Goal: Task Accomplishment & Management: Manage account settings

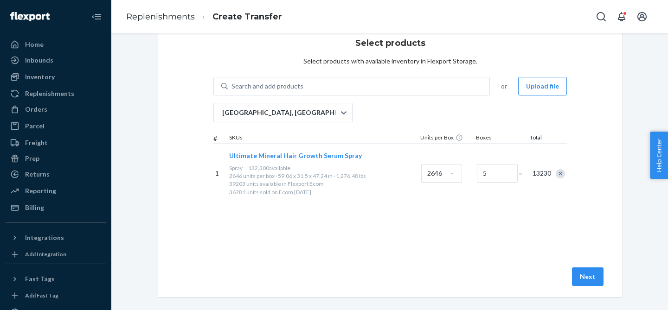
scroll to position [38, 0]
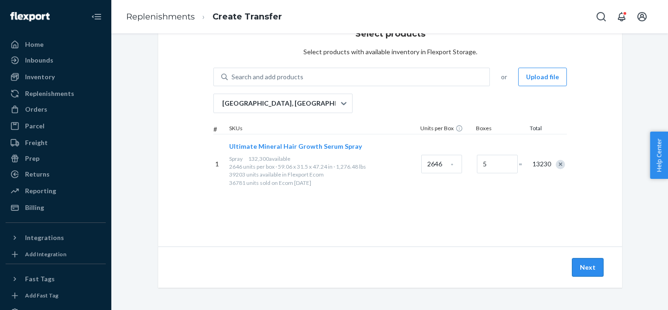
click at [580, 267] on button "Next" at bounding box center [588, 267] width 32 height 19
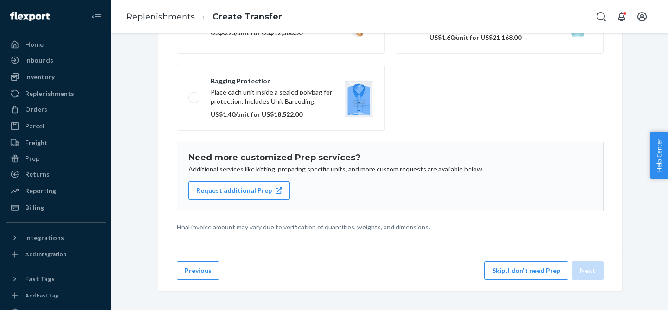
scroll to position [162, 0]
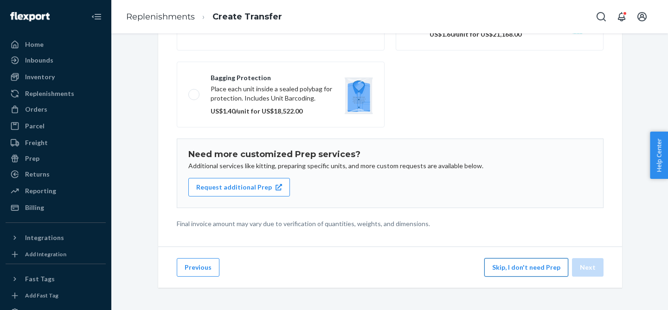
click at [519, 264] on button "Skip, I don't need Prep" at bounding box center [526, 267] width 84 height 19
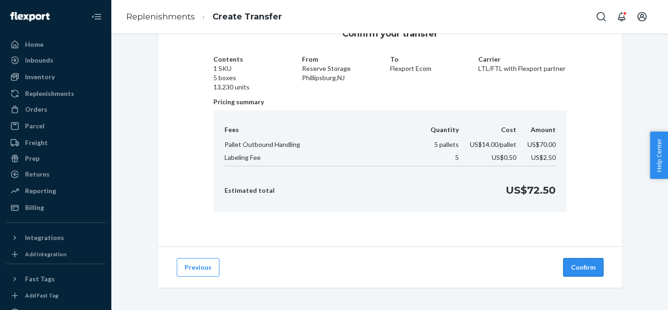
click at [580, 266] on button "Confirm" at bounding box center [583, 267] width 40 height 19
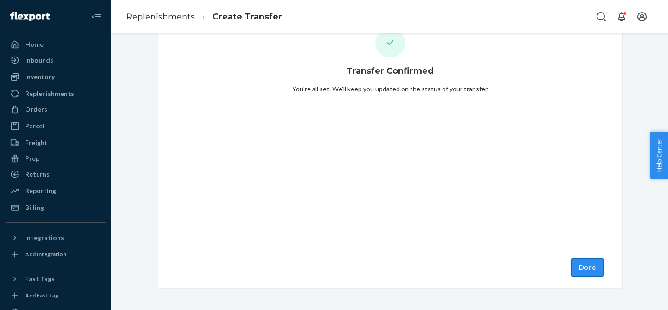
click at [584, 271] on button "Done" at bounding box center [587, 267] width 32 height 19
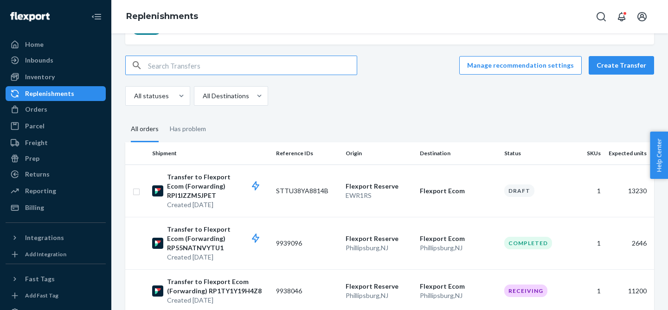
scroll to position [96, 0]
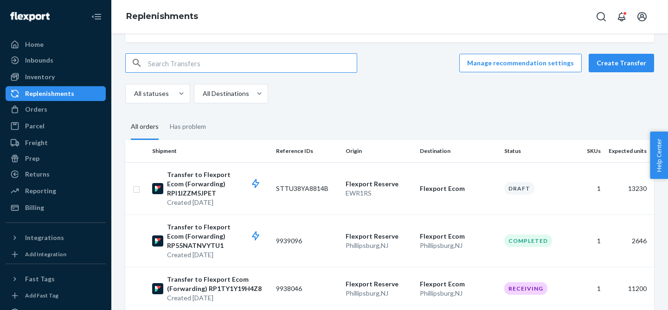
click at [55, 96] on div "Replenishments" at bounding box center [49, 93] width 49 height 9
click at [39, 74] on div "Inventory" at bounding box center [40, 76] width 30 height 9
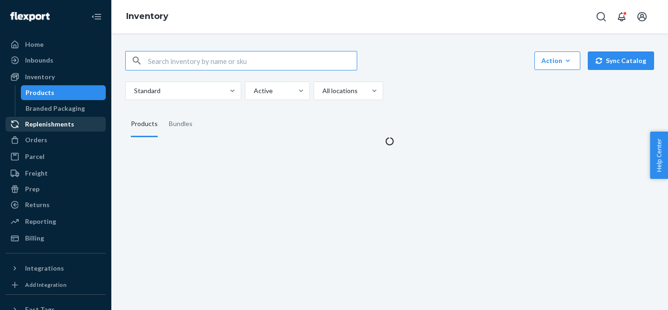
click at [46, 124] on div "Replenishments" at bounding box center [49, 124] width 49 height 9
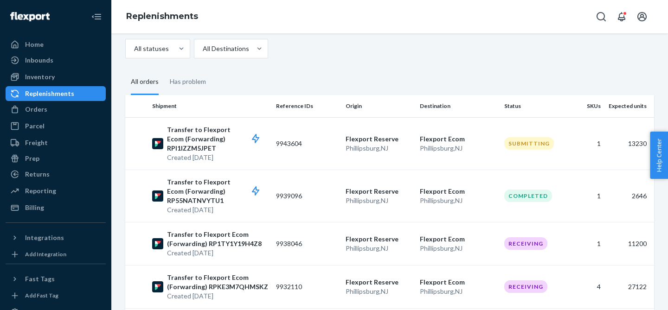
scroll to position [128, 0]
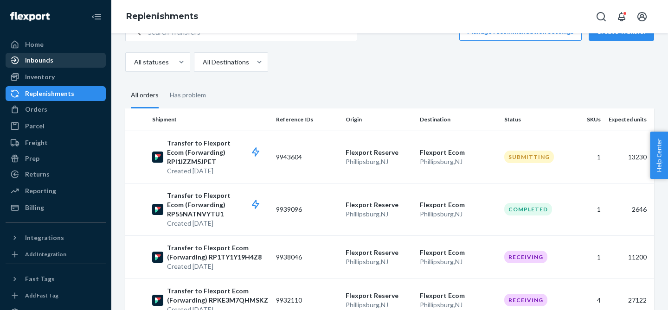
click at [53, 62] on div "Inbounds" at bounding box center [55, 60] width 98 height 13
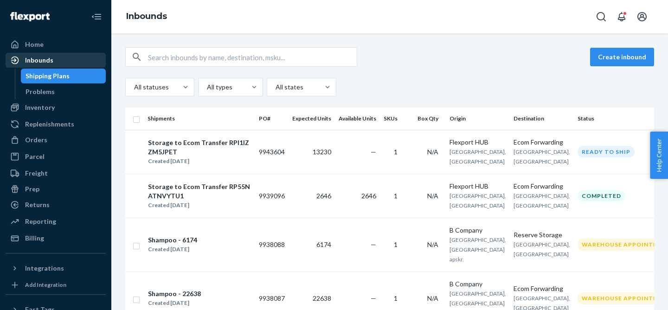
click at [45, 66] on div "Inbounds" at bounding box center [55, 60] width 98 height 13
click at [30, 62] on div "Inbounds" at bounding box center [39, 60] width 28 height 9
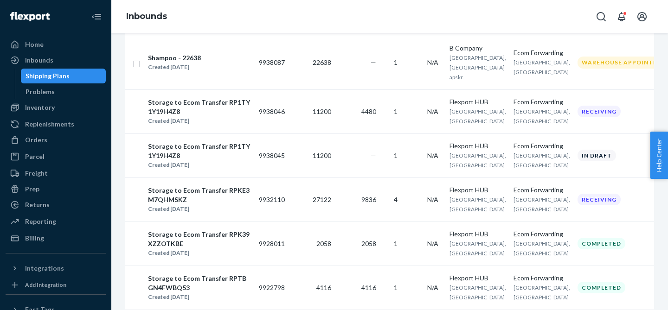
scroll to position [299, 0]
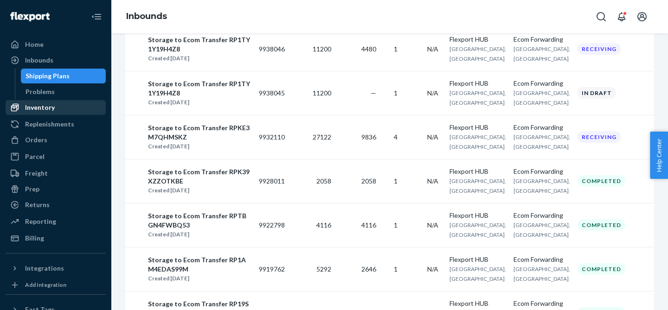
click at [42, 115] on link "Inventory" at bounding box center [56, 107] width 100 height 15
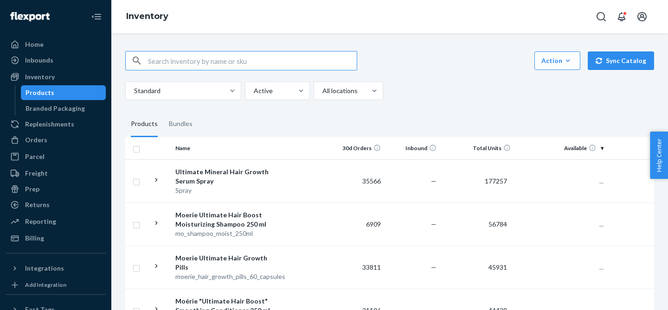
click at [248, 60] on input "text" at bounding box center [252, 60] width 209 height 19
type input "mask"
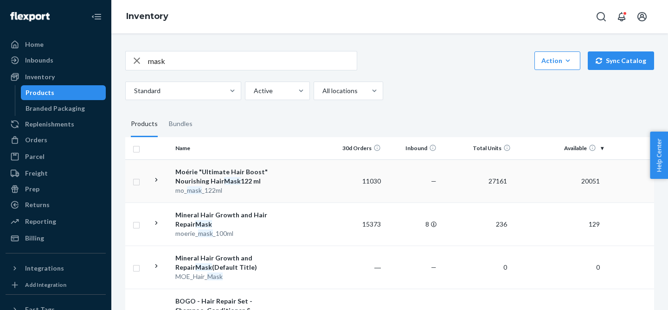
click at [157, 178] on icon at bounding box center [156, 180] width 9 height 9
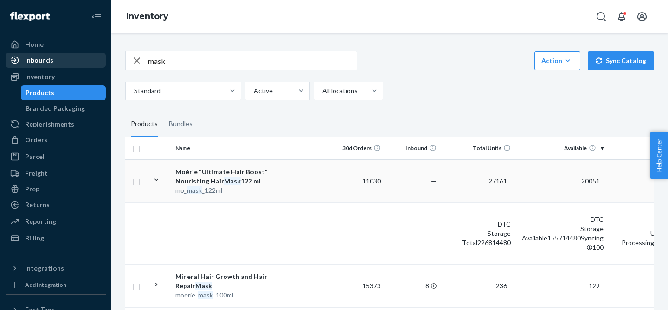
click at [62, 62] on div "Inbounds" at bounding box center [55, 60] width 98 height 13
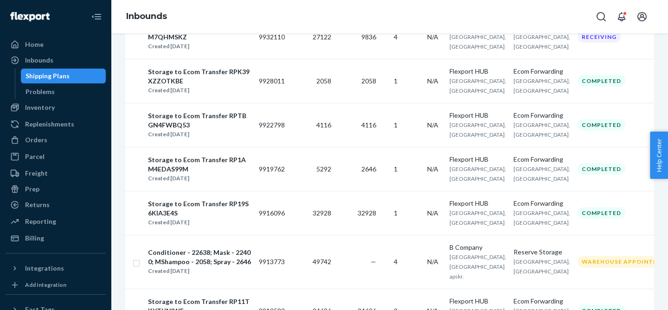
scroll to position [465, 0]
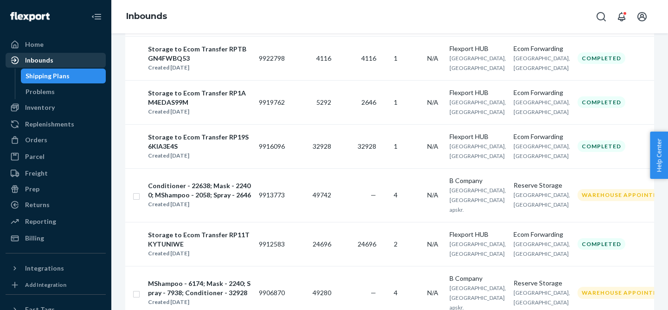
click at [44, 57] on div "Inbounds" at bounding box center [39, 60] width 28 height 9
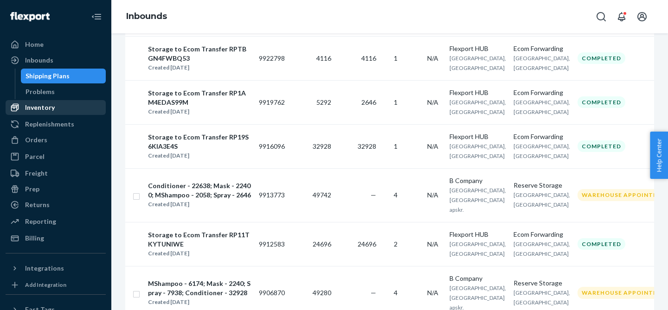
click at [30, 109] on div "Inventory" at bounding box center [40, 107] width 30 height 9
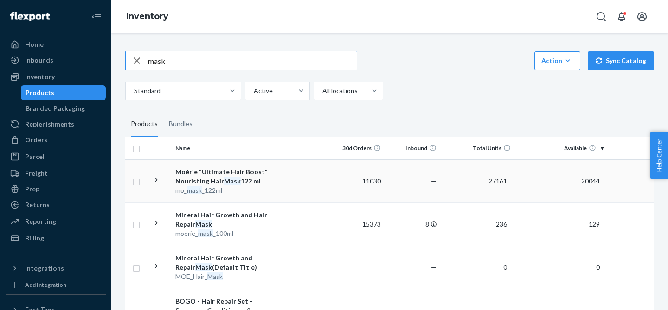
click at [157, 177] on icon at bounding box center [156, 180] width 9 height 9
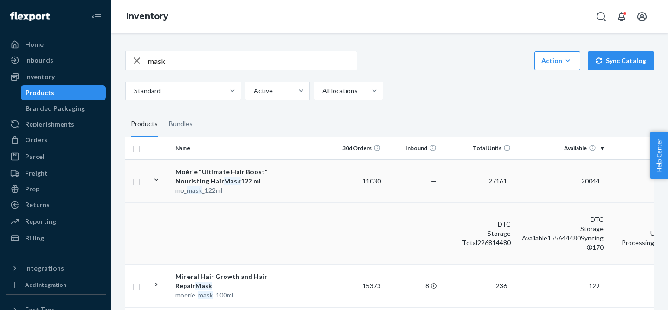
scroll to position [0, 69]
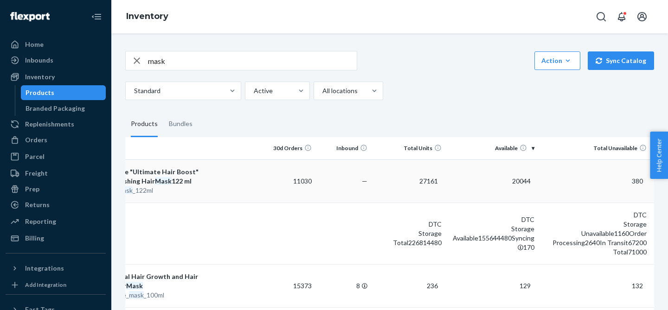
click at [283, 183] on td "11030" at bounding box center [288, 180] width 56 height 43
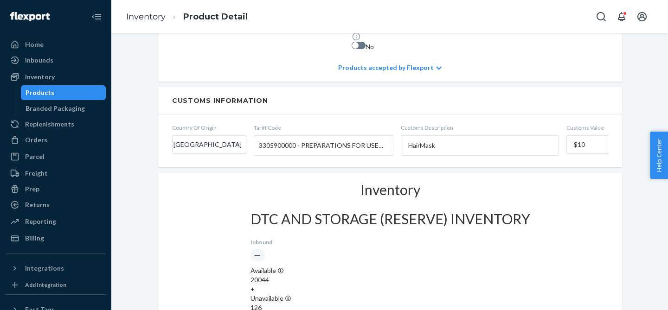
scroll to position [590, 0]
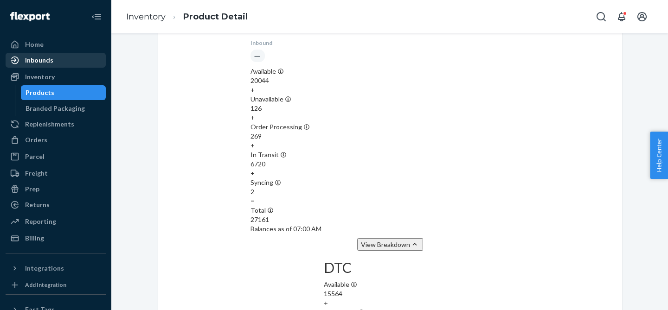
click at [54, 64] on div "Inbounds" at bounding box center [55, 60] width 98 height 13
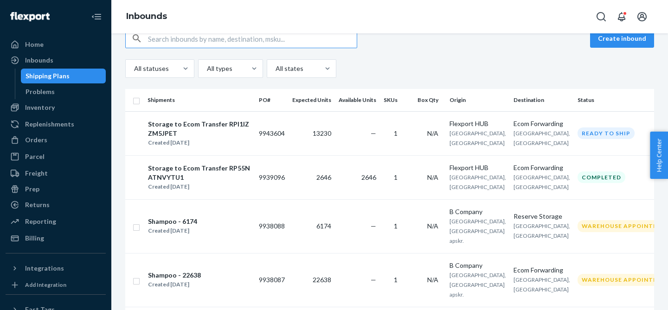
scroll to position [19, 0]
